Goal: Find specific page/section: Find specific page/section

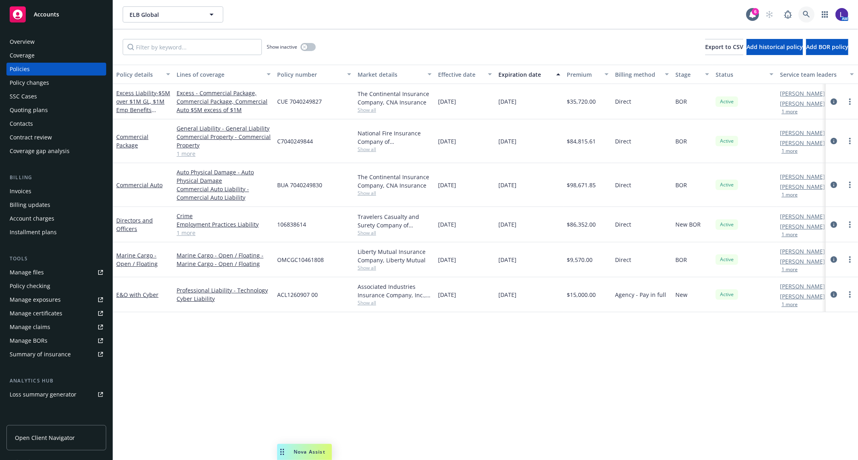
click at [805, 14] on icon at bounding box center [806, 14] width 7 height 7
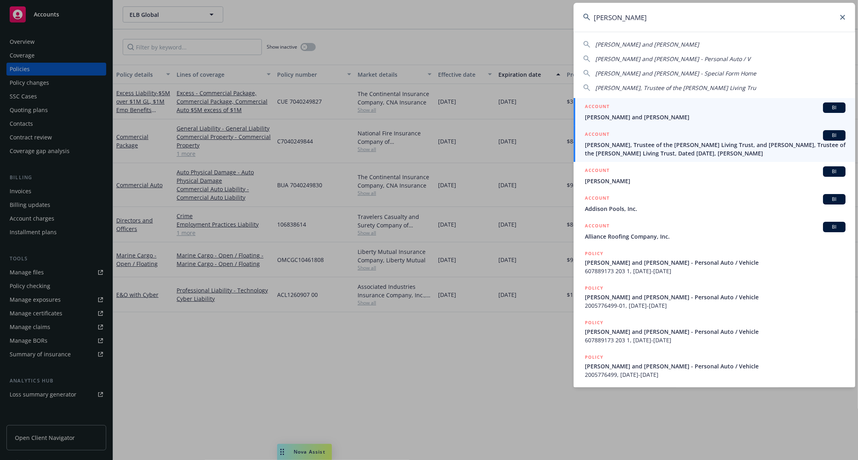
type input "[PERSON_NAME]"
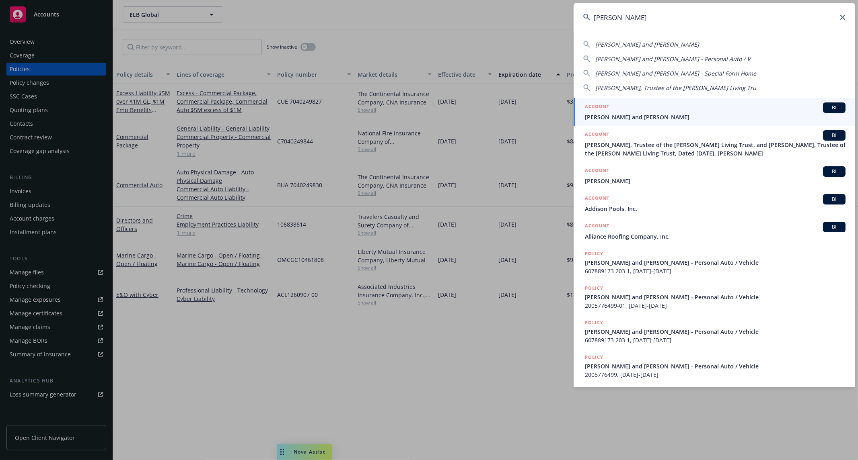
click at [641, 147] on span "[PERSON_NAME], Trustee of the [PERSON_NAME] Living Trust, and [PERSON_NAME], Tr…" at bounding box center [715, 149] width 261 height 17
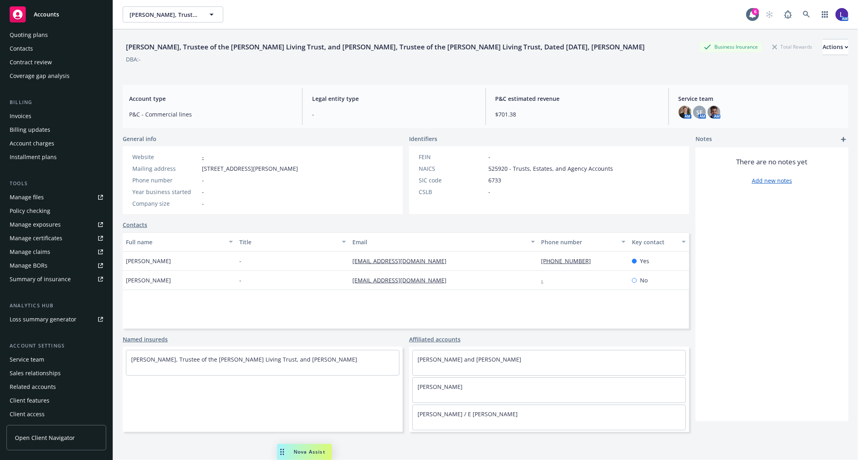
scroll to position [77, 0]
click at [42, 355] on div "Service team" at bounding box center [27, 358] width 35 height 13
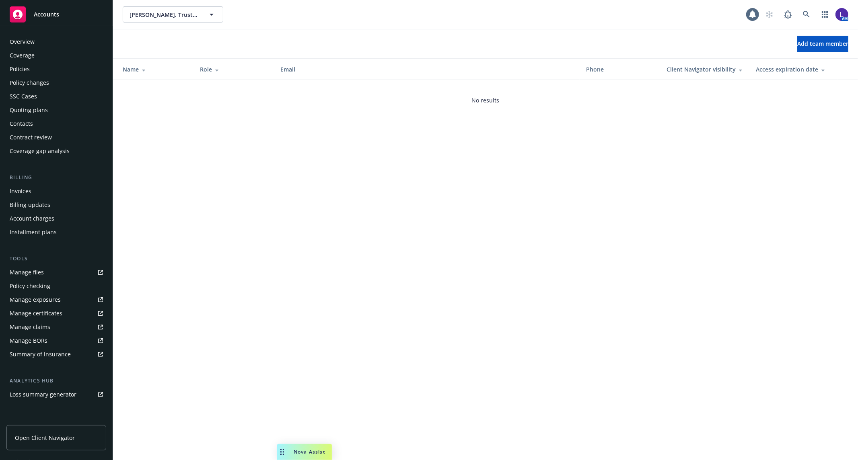
scroll to position [77, 0]
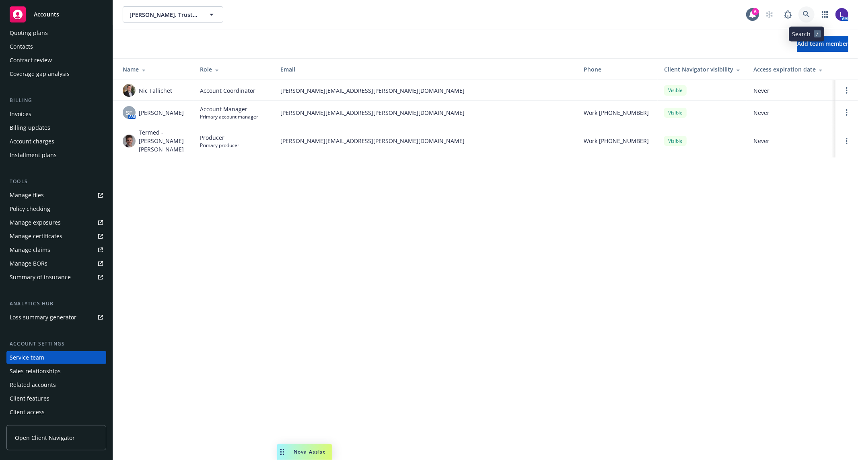
click at [803, 10] on link at bounding box center [806, 14] width 16 height 16
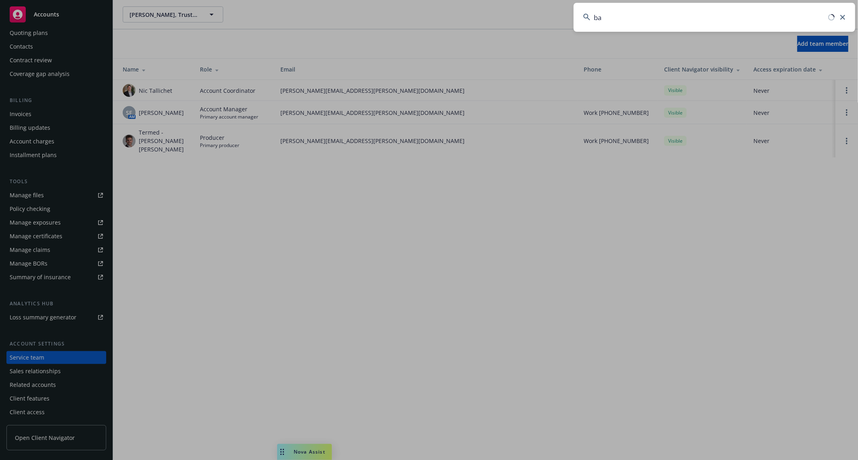
type input "b"
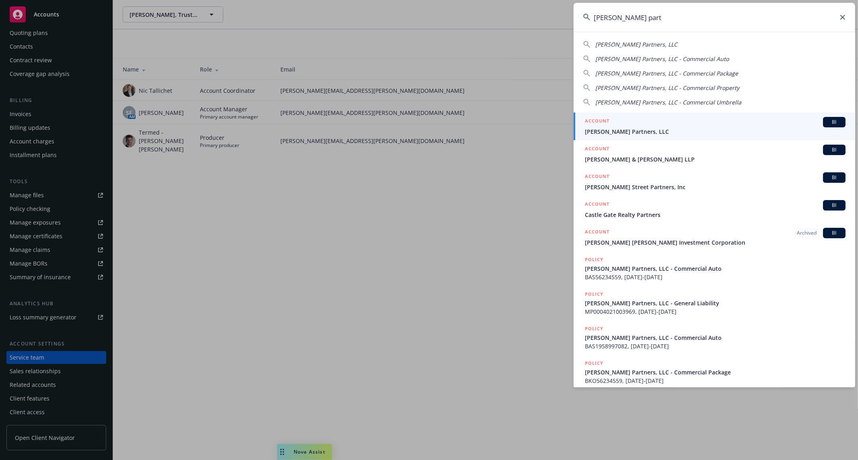
type input "[PERSON_NAME] part"
click at [619, 119] on div "ACCOUNT BI" at bounding box center [715, 122] width 261 height 10
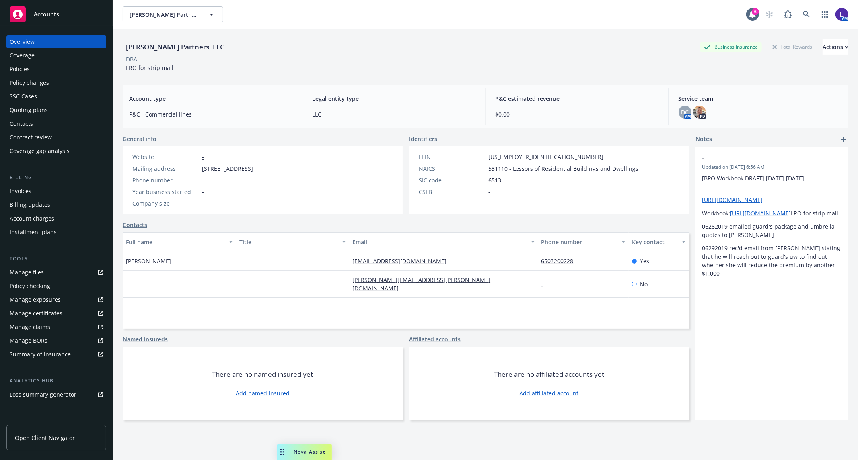
click at [27, 70] on div "Policies" at bounding box center [20, 69] width 20 height 13
